Goal: Information Seeking & Learning: Check status

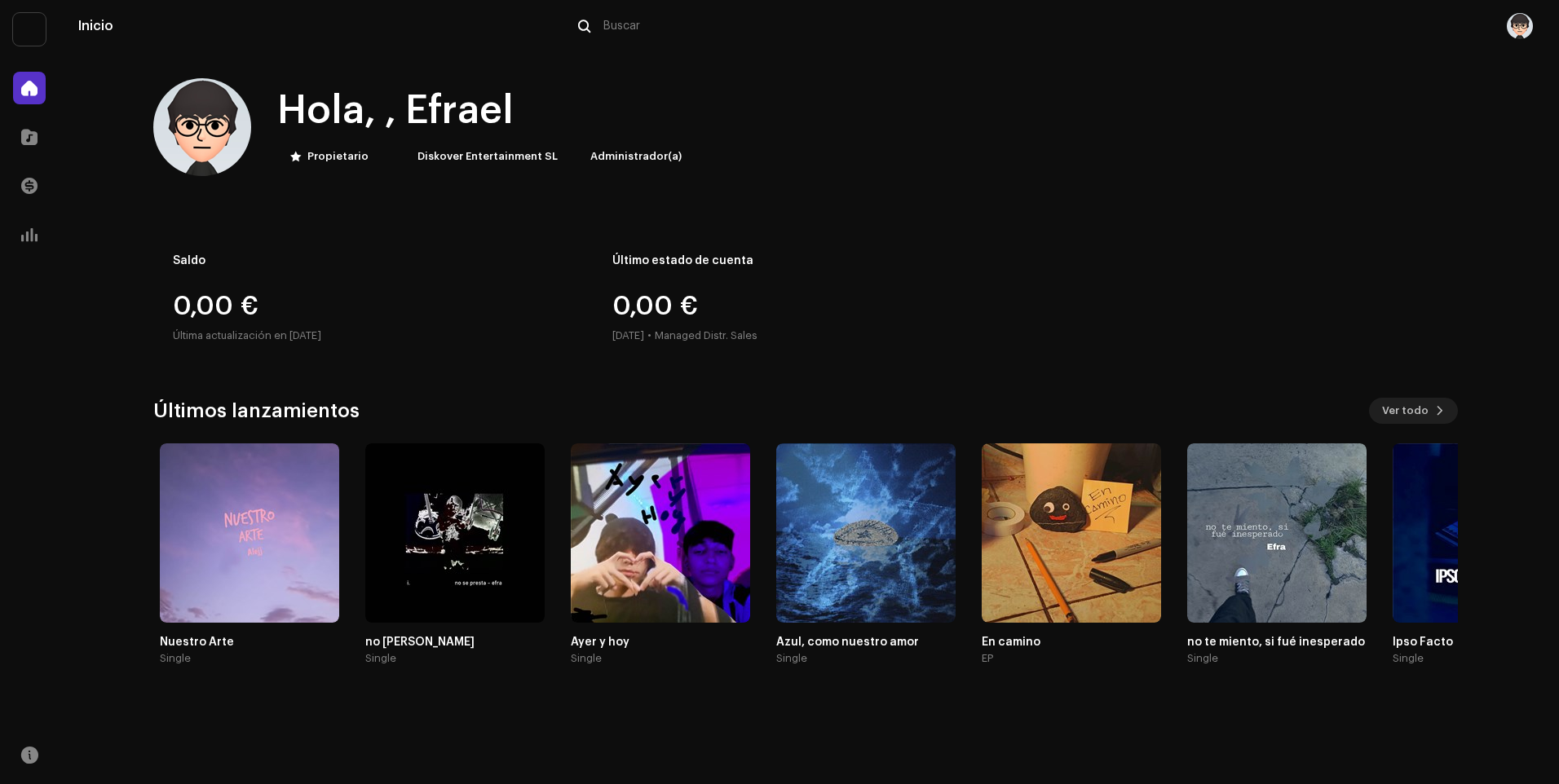
click at [472, 545] on img at bounding box center [455, 533] width 179 height 179
click at [34, 182] on span at bounding box center [29, 186] width 16 height 13
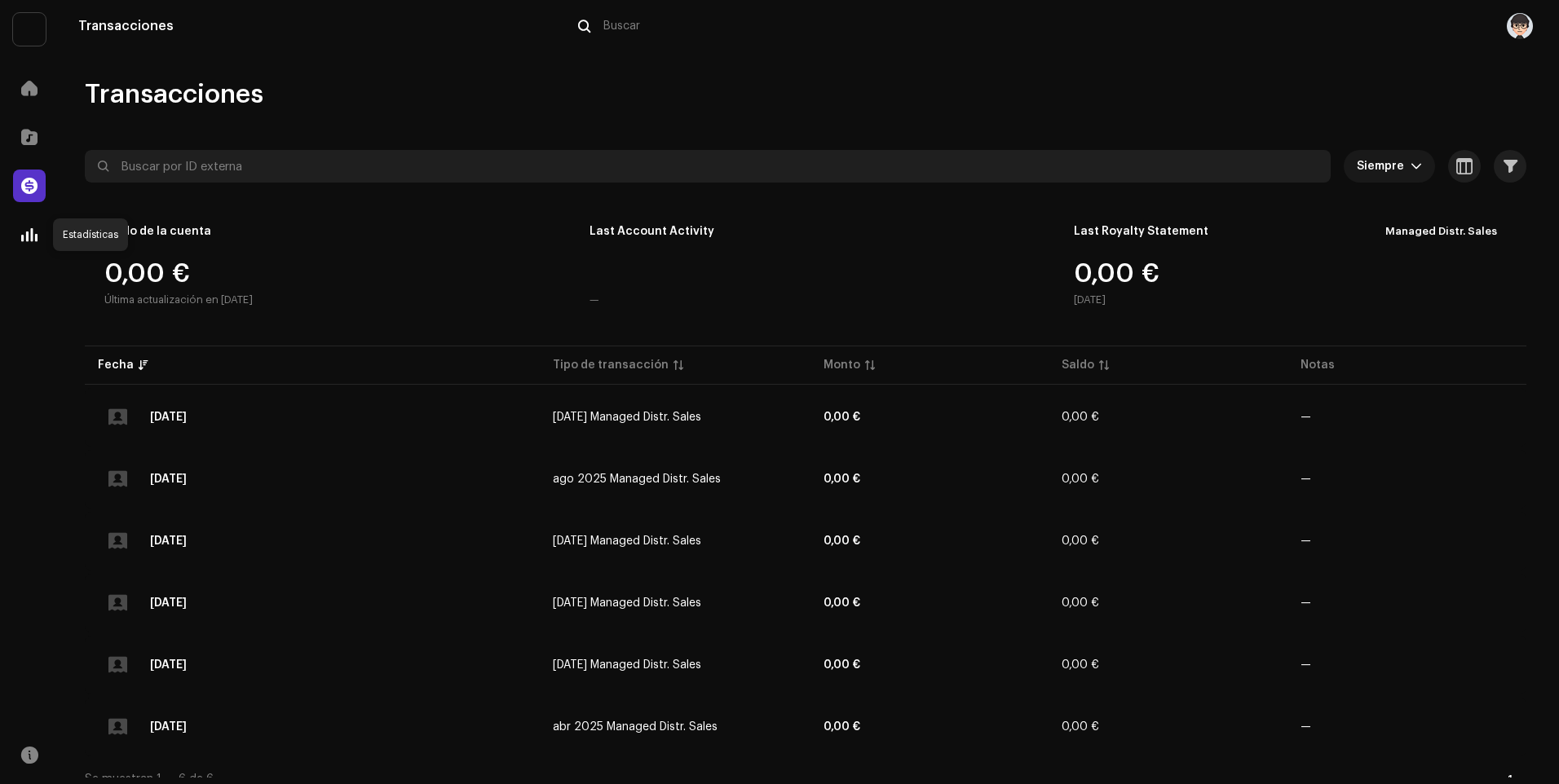
click at [36, 242] on span at bounding box center [29, 235] width 16 height 13
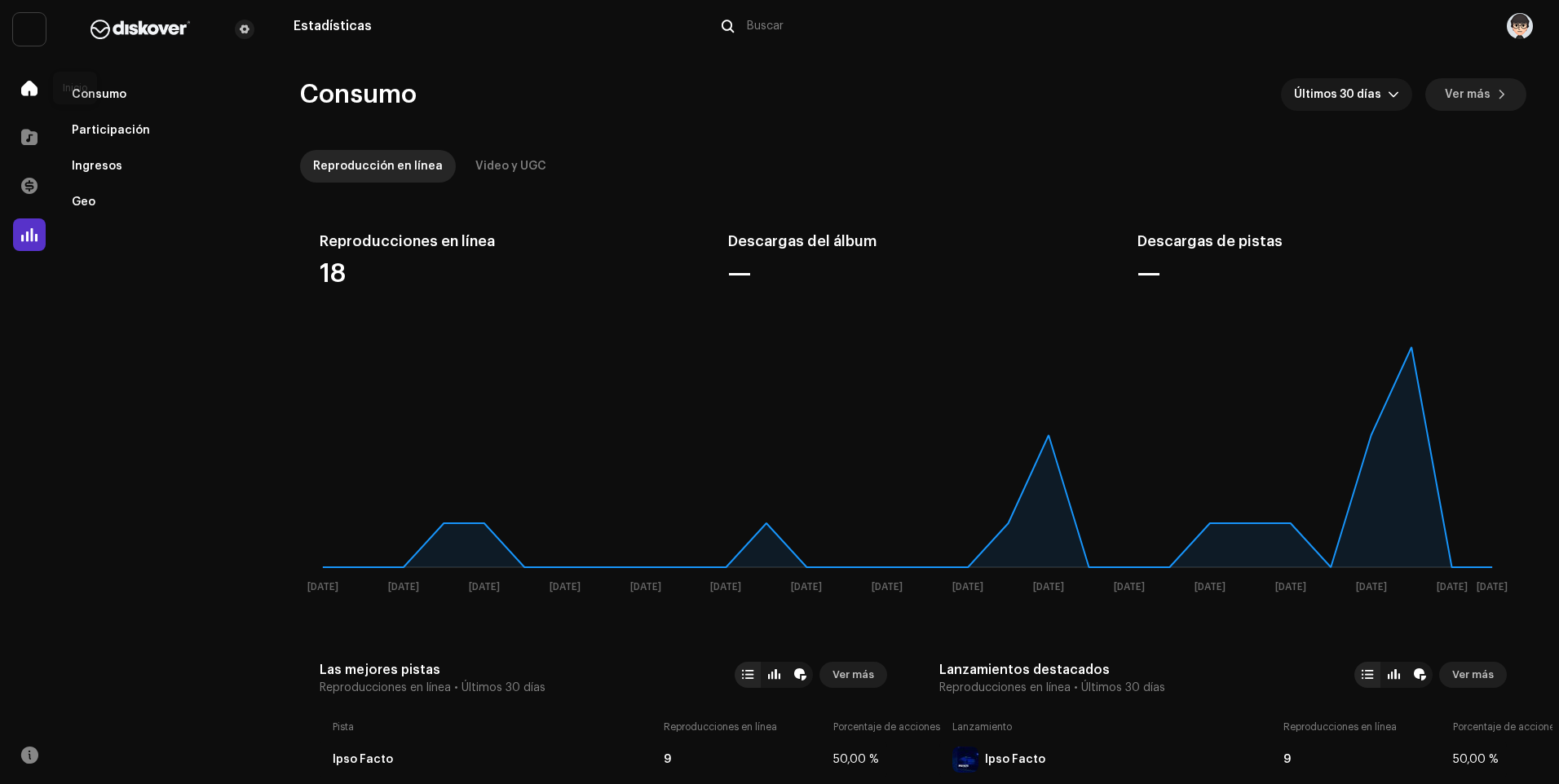
click at [38, 94] on div at bounding box center [29, 88] width 33 height 33
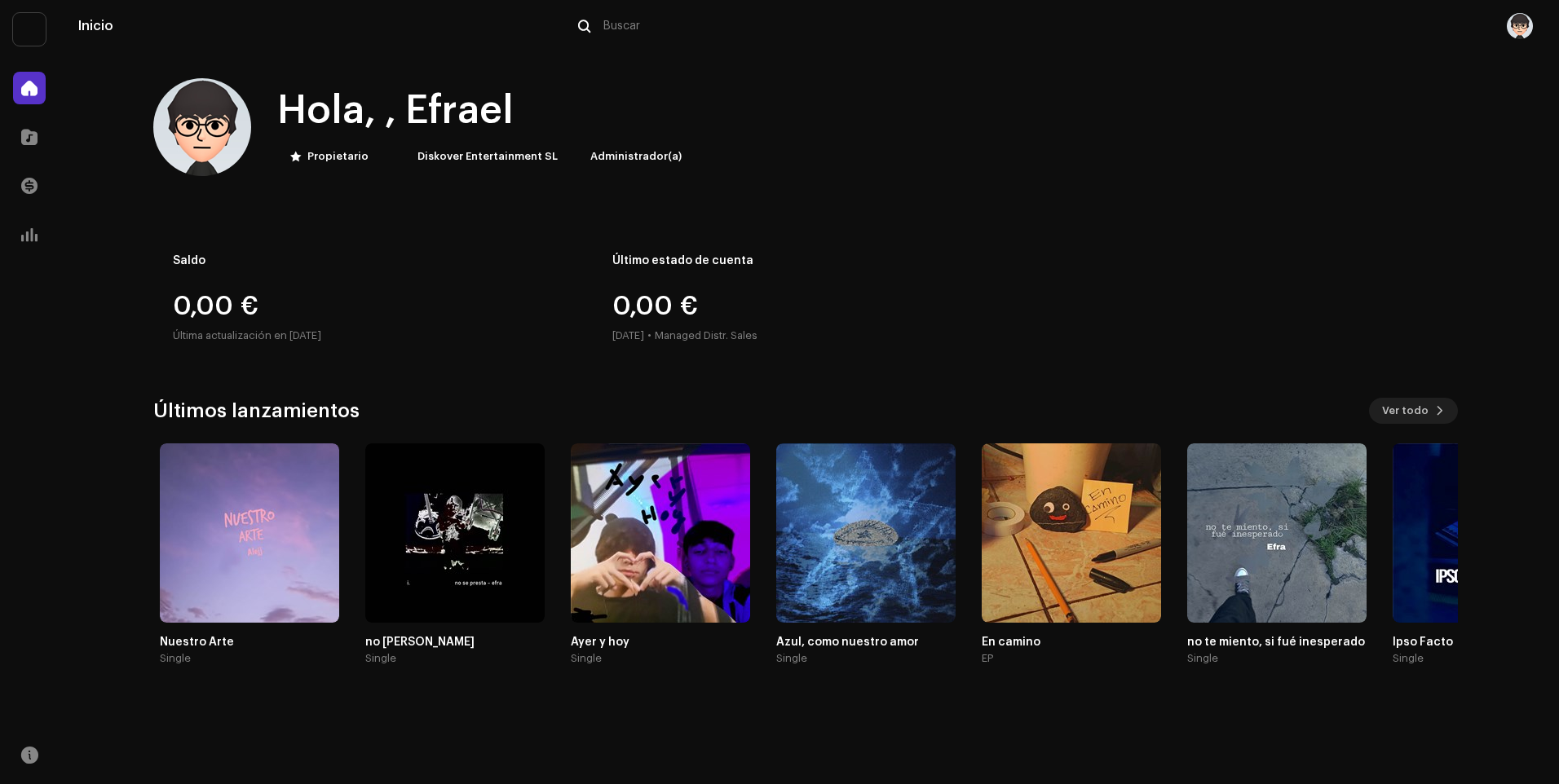
click at [246, 292] on div "Saldo 0,00 € Última actualización en [DATE]" at bounding box center [367, 300] width 426 height 117
